Goal: Check status: Check status

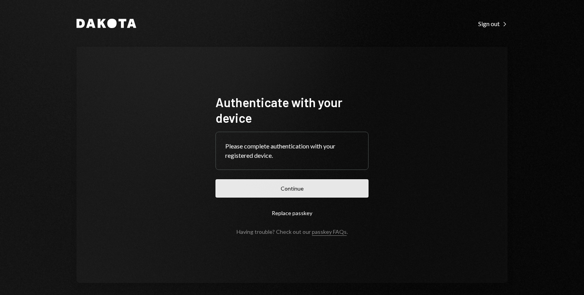
click at [331, 185] on button "Continue" at bounding box center [291, 188] width 153 height 18
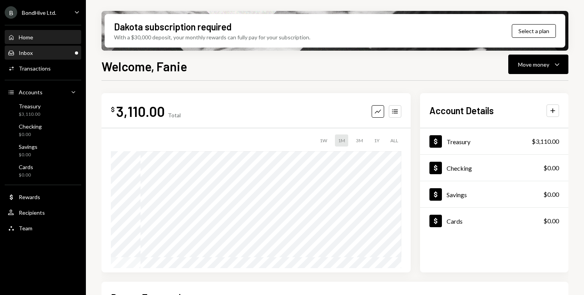
click at [39, 58] on div "Inbox Inbox" at bounding box center [43, 52] width 70 height 13
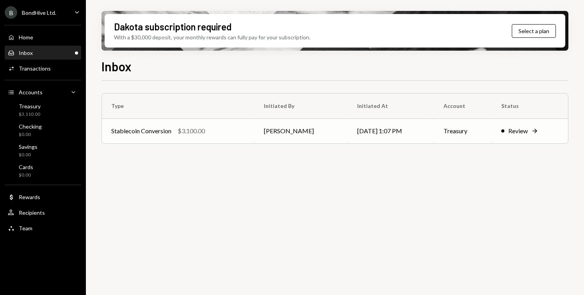
click at [207, 128] on div "Stablecoin Conversion $3,100.00" at bounding box center [178, 130] width 134 height 9
